Goal: Obtain resource: Download file/media

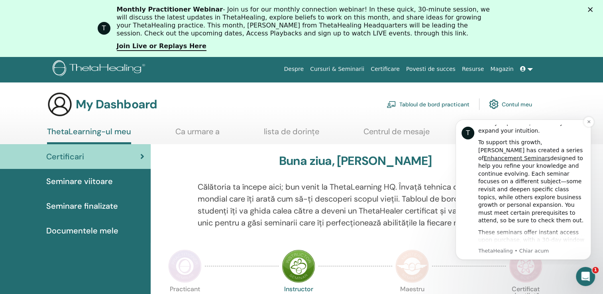
scroll to position [40, 0]
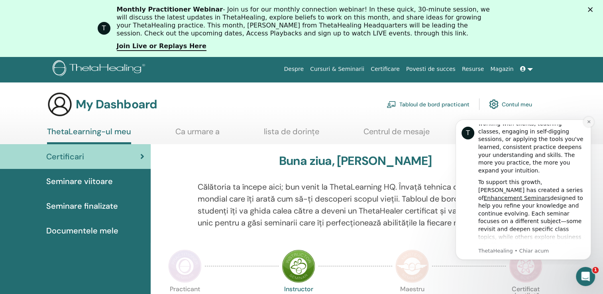
click at [589, 122] on icon "Dismiss notification" at bounding box center [589, 122] width 4 height 4
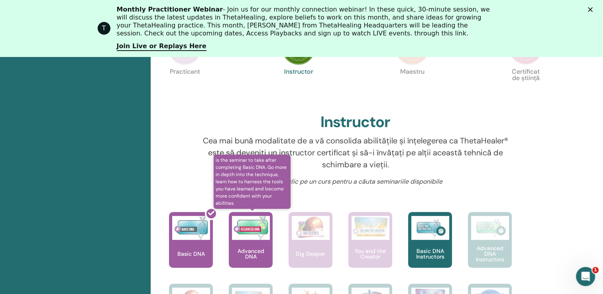
scroll to position [251, 0]
click at [248, 218] on img at bounding box center [251, 228] width 38 height 24
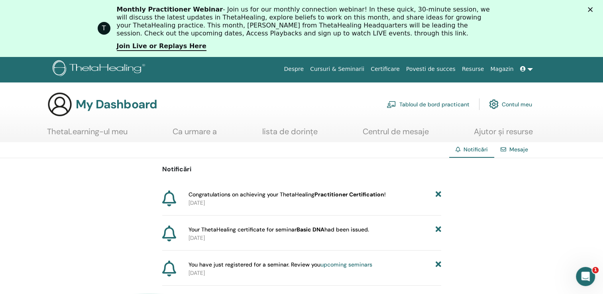
click at [308, 193] on span "Congratulations on achieving your ThetaHealing Practitioner Certification !" at bounding box center [287, 194] width 197 height 8
click at [216, 194] on span "Congratulations on achieving your ThetaHealing Practitioner Certification !" at bounding box center [287, 194] width 197 height 8
click at [412, 189] on div "Notificări Congratulations on achieving your ThetaHealing Practitioner Certific…" at bounding box center [301, 222] width 279 height 128
click at [402, 69] on link "Certificare" at bounding box center [384, 69] width 35 height 15
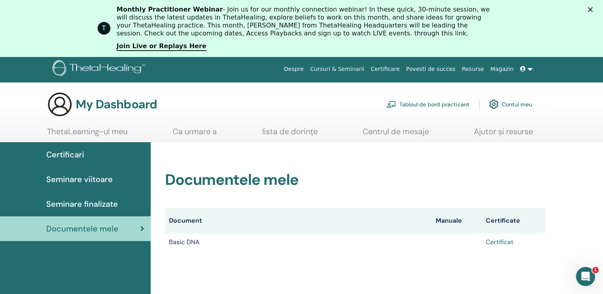
click at [497, 242] on link "Certificat" at bounding box center [499, 242] width 27 height 8
click at [193, 219] on th "Document" at bounding box center [298, 221] width 266 height 26
click at [456, 222] on th "Manuale" at bounding box center [457, 221] width 51 height 26
click at [502, 218] on th "Certificate" at bounding box center [514, 221] width 64 height 26
click at [338, 69] on link "Cursuri & Seminarii" at bounding box center [337, 69] width 61 height 15
